Goal: Task Accomplishment & Management: Understand process/instructions

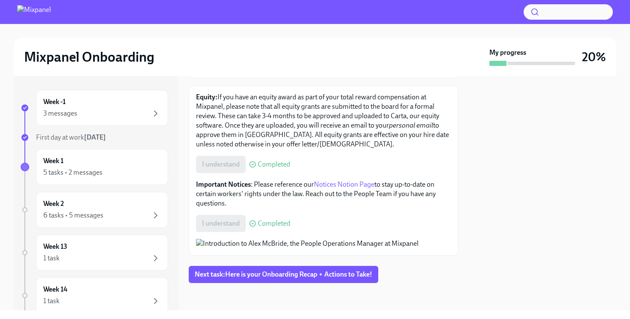
scroll to position [170, 0]
click at [89, 167] on div "Week 1 5 tasks • 2 messages" at bounding box center [101, 166] width 117 height 21
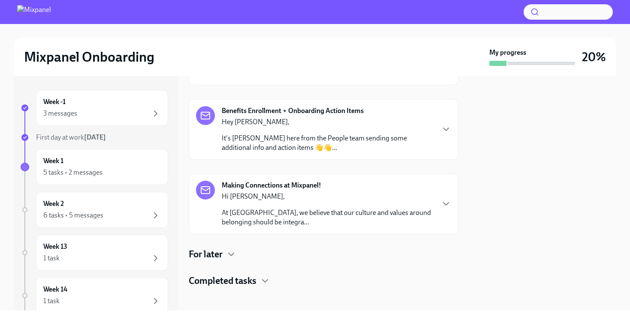
scroll to position [63, 0]
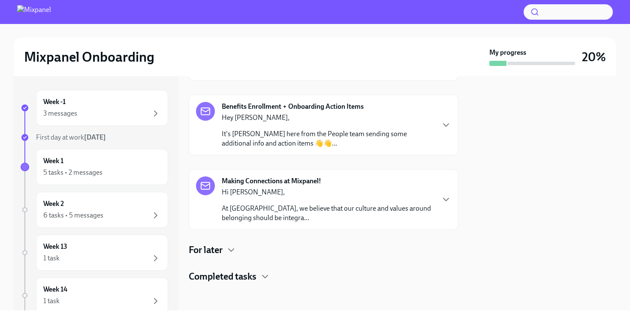
click at [321, 126] on div "Hey [PERSON_NAME], It's [PERSON_NAME] here from the People team sending some ad…" at bounding box center [328, 130] width 212 height 35
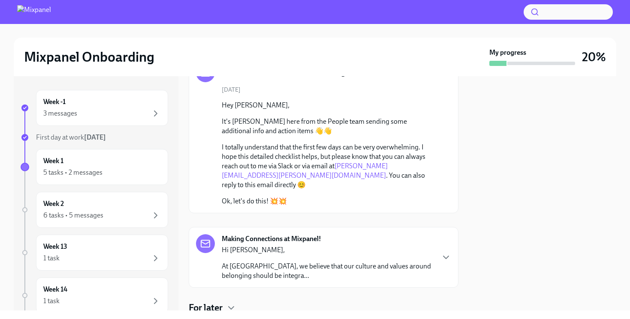
scroll to position [61, 0]
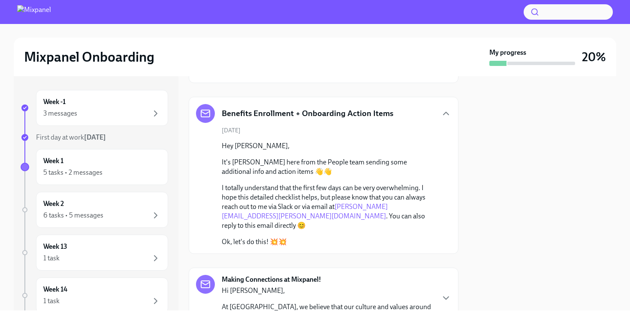
click at [303, 177] on div "Hey Caitlin, It's Alex here from the People team sending some additional info a…" at bounding box center [330, 193] width 216 height 105
click at [90, 177] on div "5 tasks • 2 messages" at bounding box center [72, 172] width 59 height 9
click at [84, 110] on div "3 messages" at bounding box center [101, 113] width 117 height 10
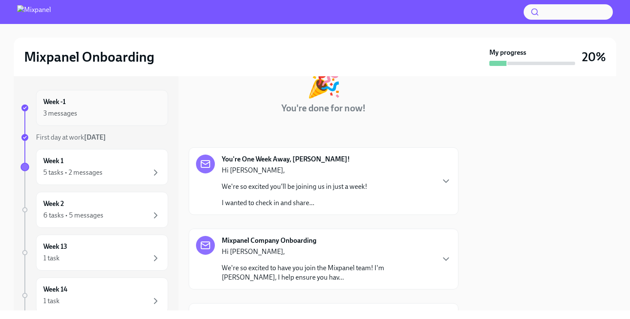
scroll to position [149, 0]
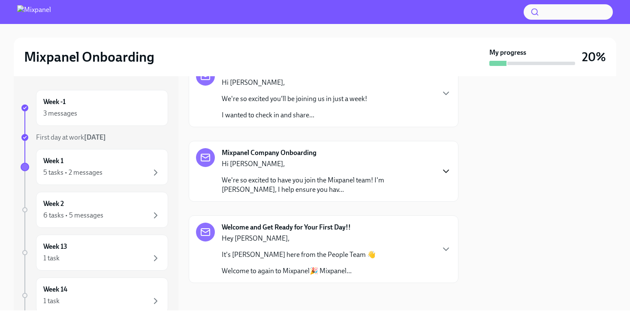
click at [447, 171] on icon "button" at bounding box center [445, 171] width 5 height 3
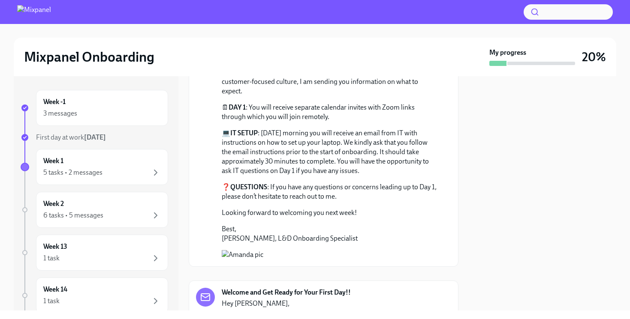
scroll to position [401, 0]
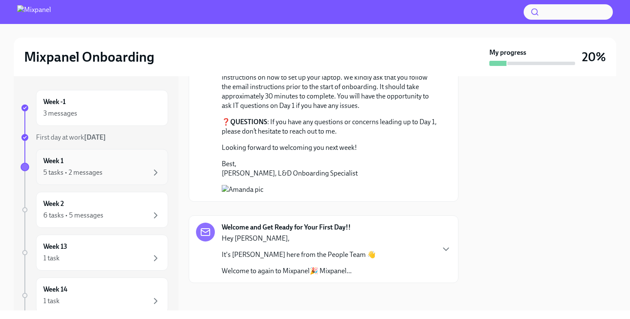
click at [72, 164] on div "Week 1 5 tasks • 2 messages" at bounding box center [101, 166] width 117 height 21
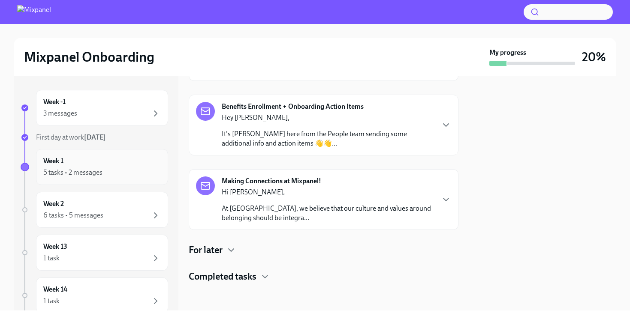
scroll to position [63, 0]
click at [280, 105] on strong "Benefits Enrollment + Onboarding Action Items" at bounding box center [293, 106] width 142 height 9
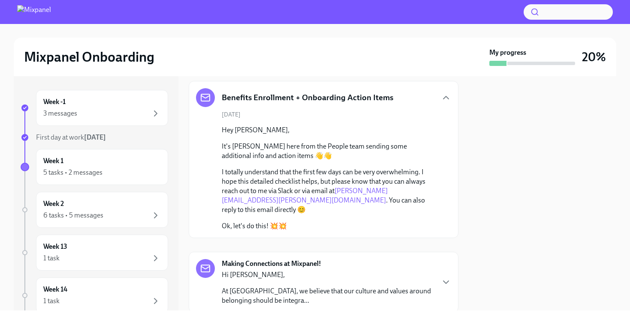
scroll to position [48, 0]
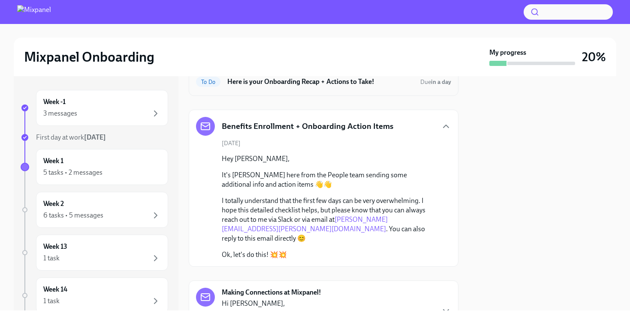
click at [295, 82] on h6 "Here is your Onboarding Recap + Actions to Take!" at bounding box center [320, 81] width 186 height 9
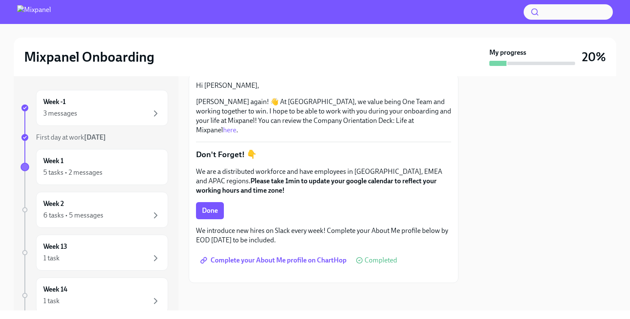
scroll to position [101, 0]
click at [215, 207] on span "Done" at bounding box center [210, 211] width 16 height 9
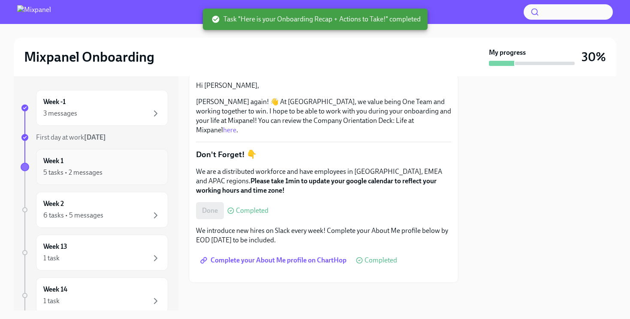
click at [120, 169] on div "5 tasks • 2 messages" at bounding box center [101, 173] width 117 height 10
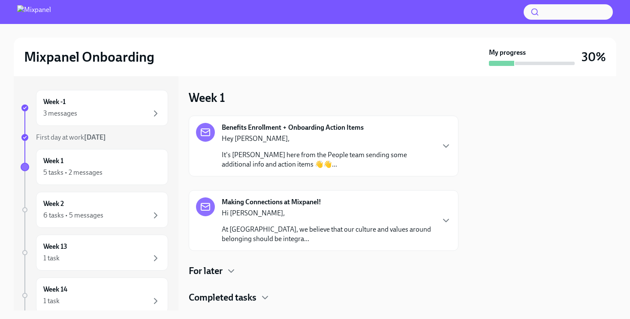
scroll to position [21, 0]
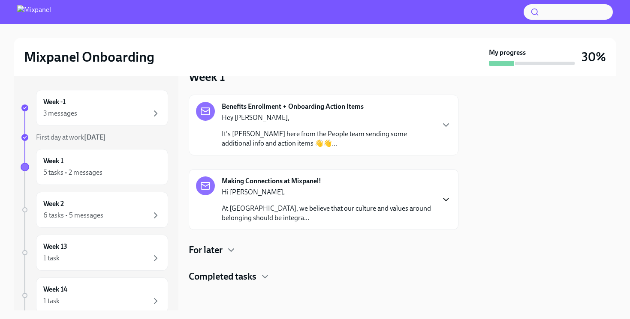
click at [445, 200] on icon "button" at bounding box center [445, 199] width 5 height 3
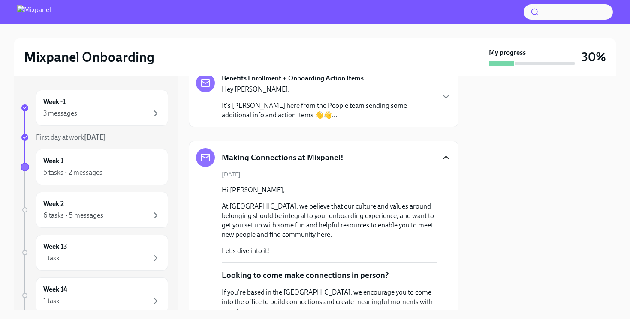
scroll to position [177, 0]
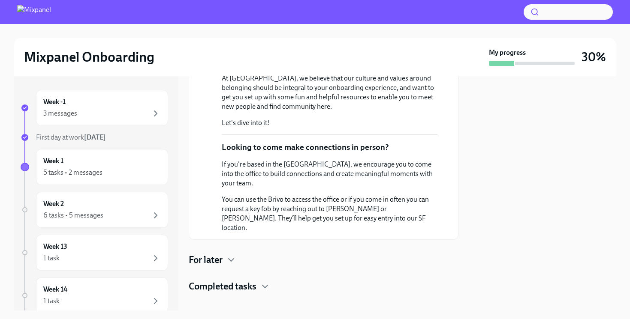
click at [205, 254] on h4 "For later" at bounding box center [206, 260] width 34 height 13
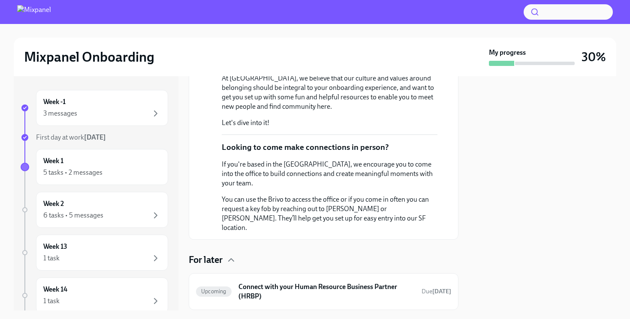
scroll to position [263, 0]
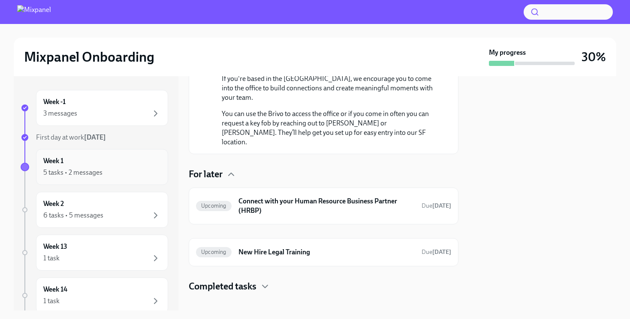
click at [96, 177] on div "5 tasks • 2 messages" at bounding box center [72, 172] width 59 height 9
click at [101, 214] on div "6 tasks • 5 messages" at bounding box center [73, 215] width 60 height 9
